Goal: Task Accomplishment & Management: Manage account settings

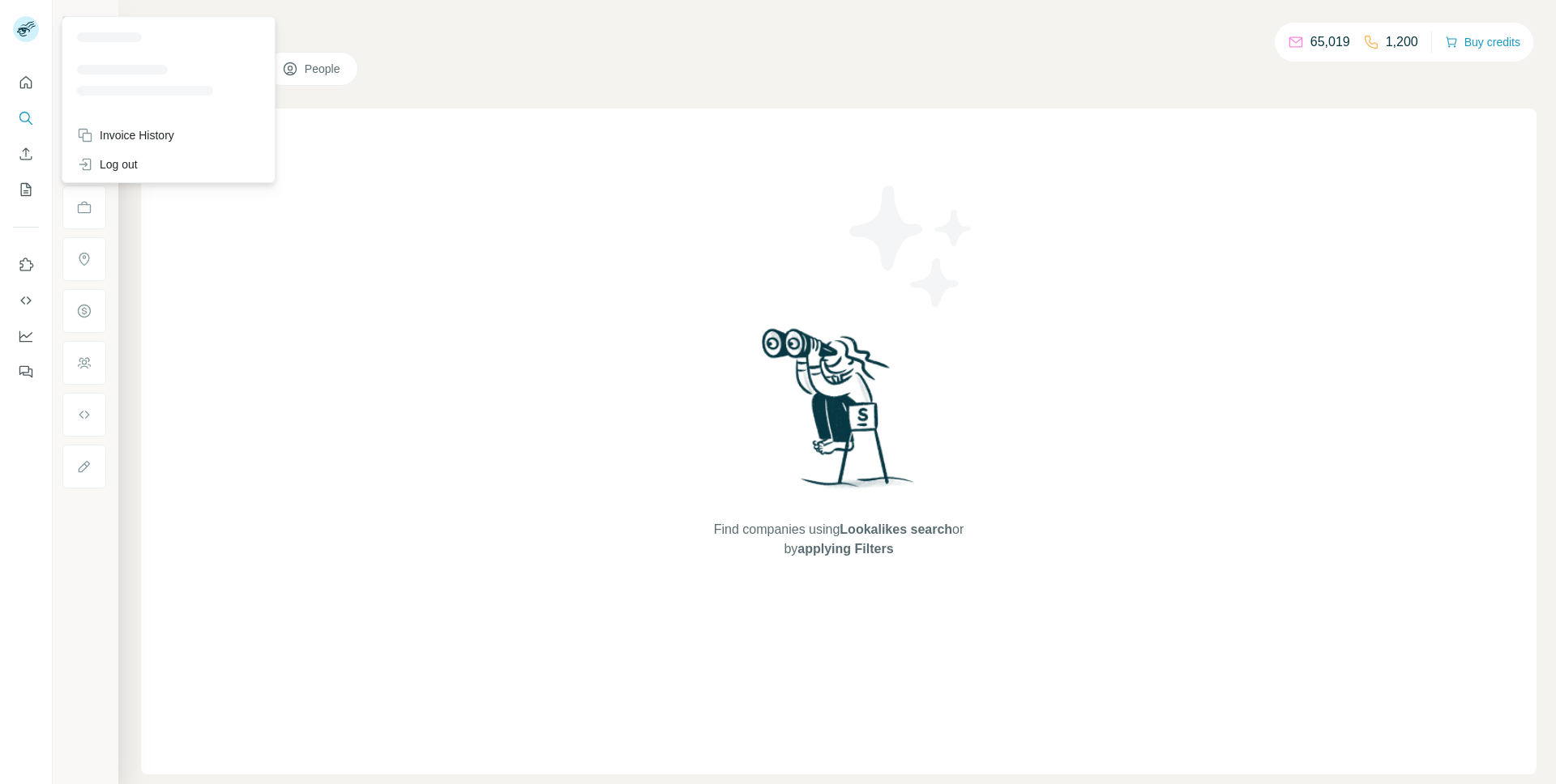
click at [26, 25] on icon at bounding box center [27, 25] width 14 height 5
click at [19, 24] on rect at bounding box center [26, 30] width 26 height 26
click at [75, 123] on div "Invoice History" at bounding box center [169, 135] width 202 height 29
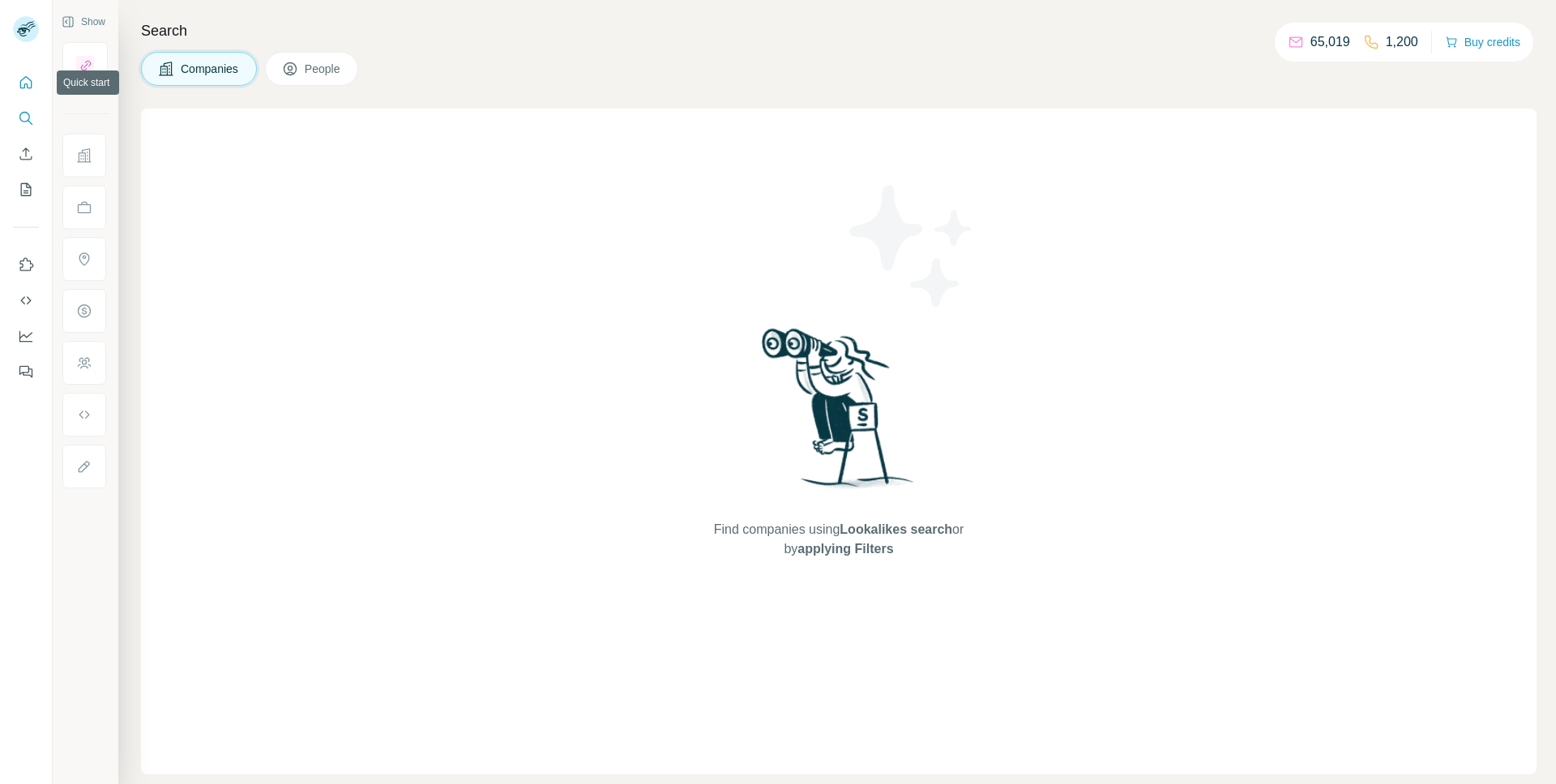
click at [23, 87] on icon "Quick start" at bounding box center [26, 82] width 12 height 12
click at [23, 81] on icon "Quick start" at bounding box center [26, 83] width 16 height 16
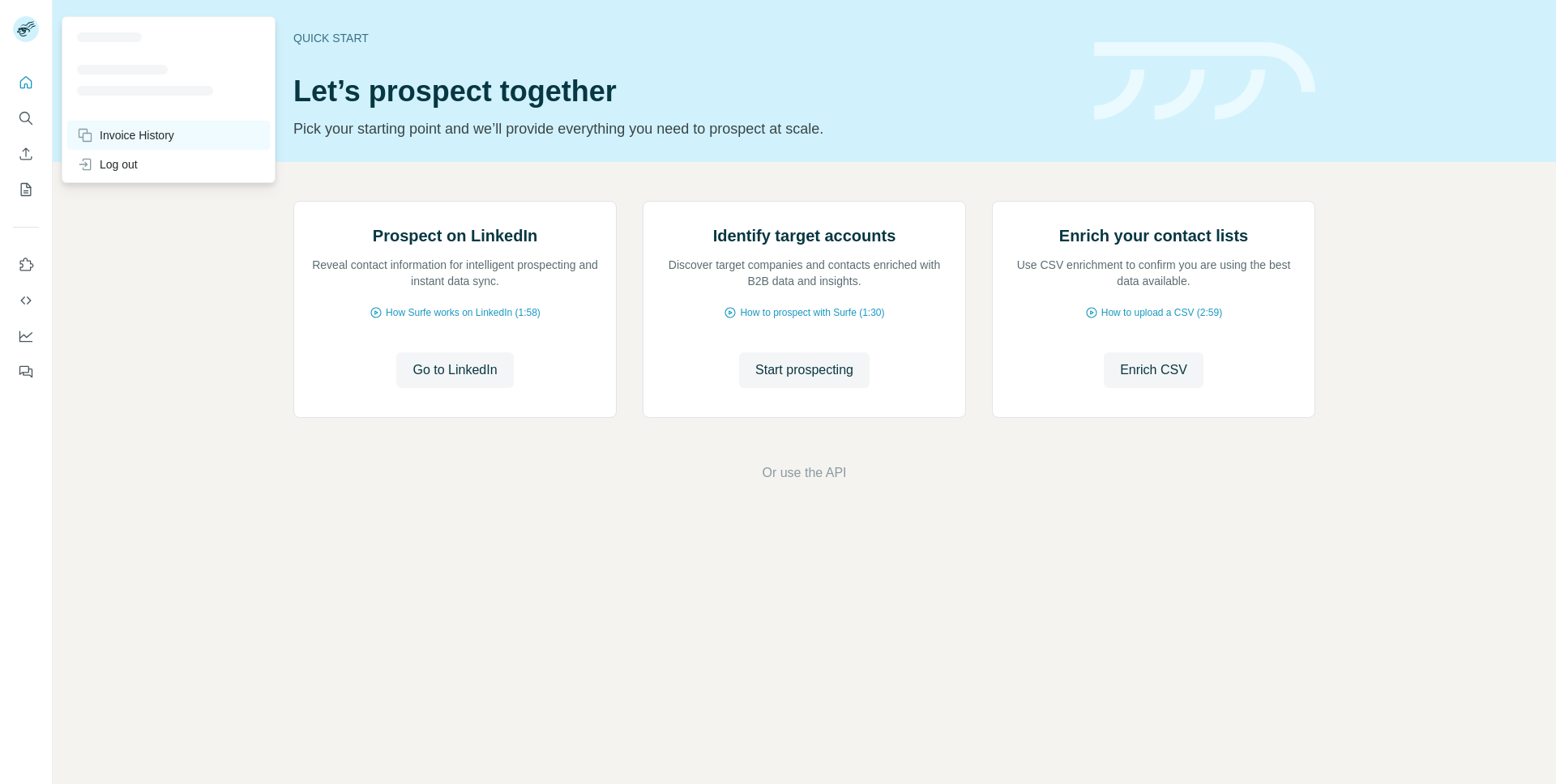
click at [144, 128] on div "Invoice History" at bounding box center [126, 136] width 97 height 16
click at [146, 132] on div "Invoice History" at bounding box center [126, 136] width 97 height 16
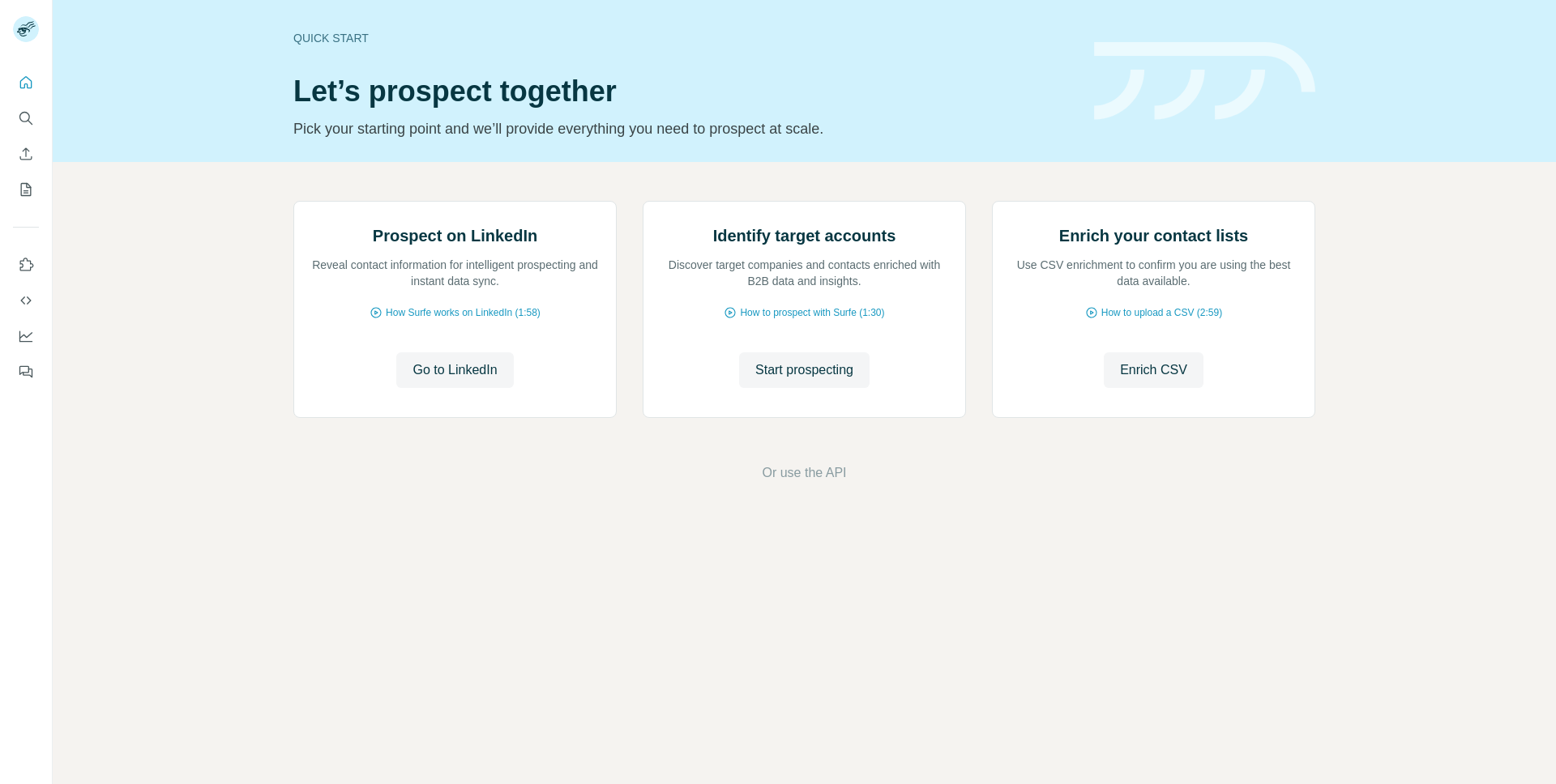
click at [251, 723] on div "Close" at bounding box center [266, 751] width 70 height 78
